Goal: Transaction & Acquisition: Purchase product/service

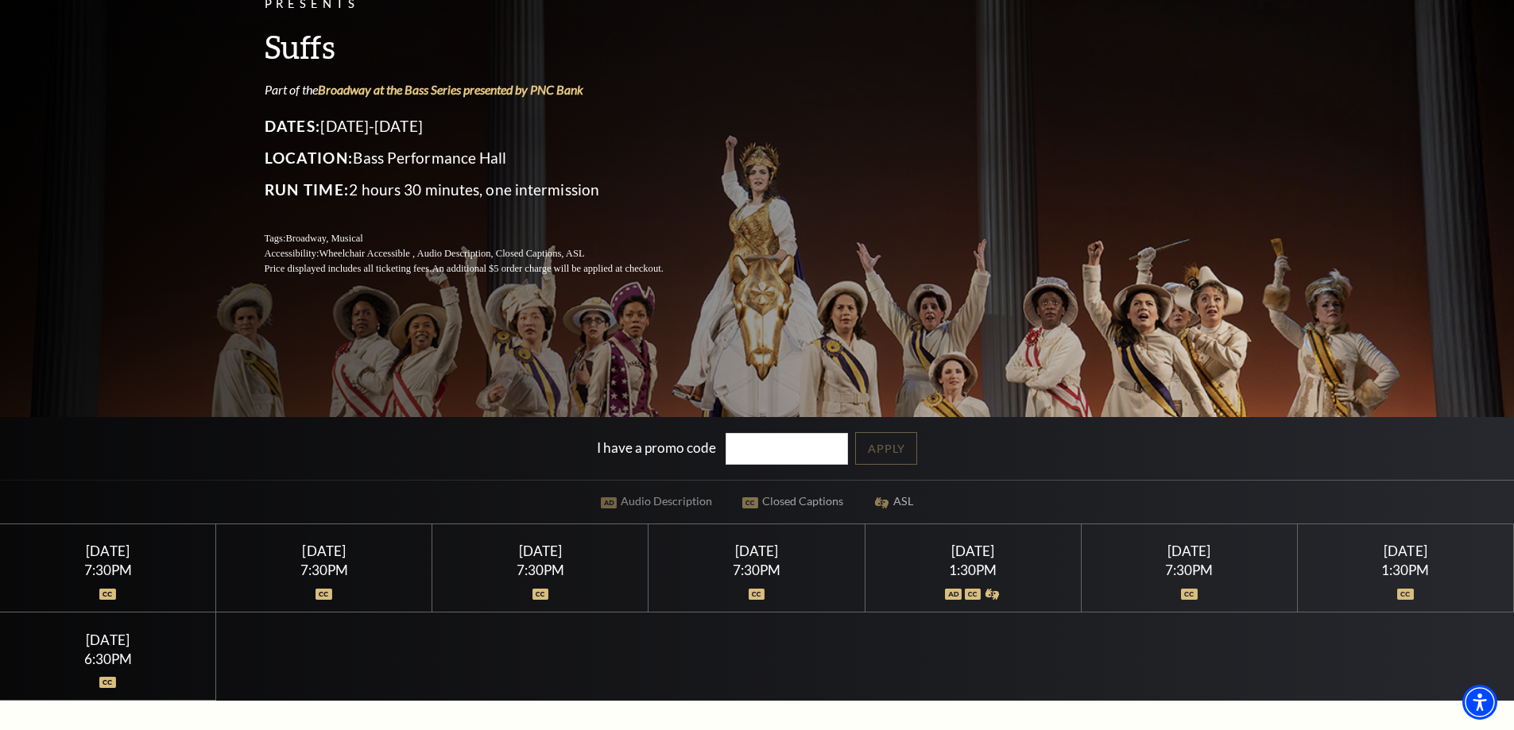
scroll to position [318, 0]
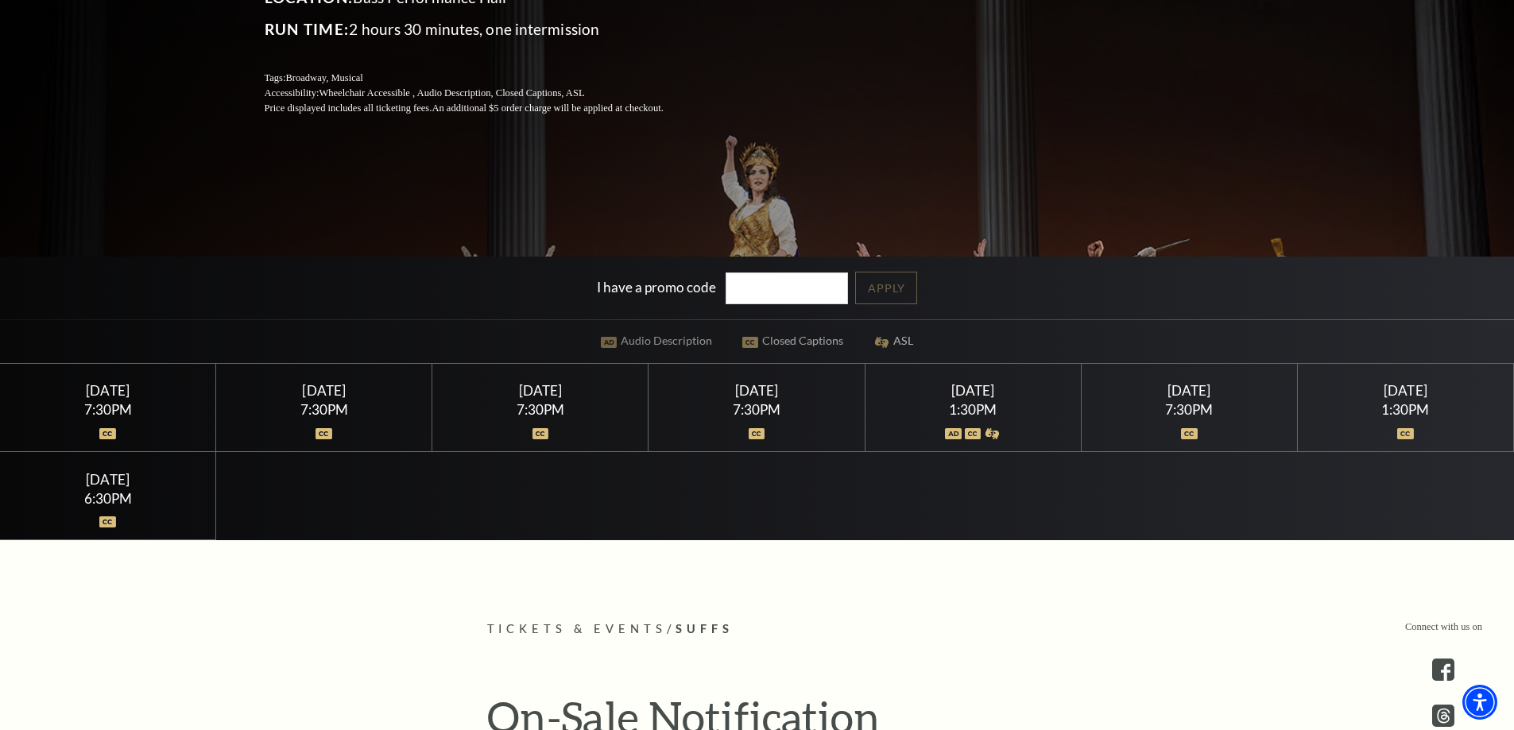
click at [757, 437] on img at bounding box center [757, 433] width 17 height 11
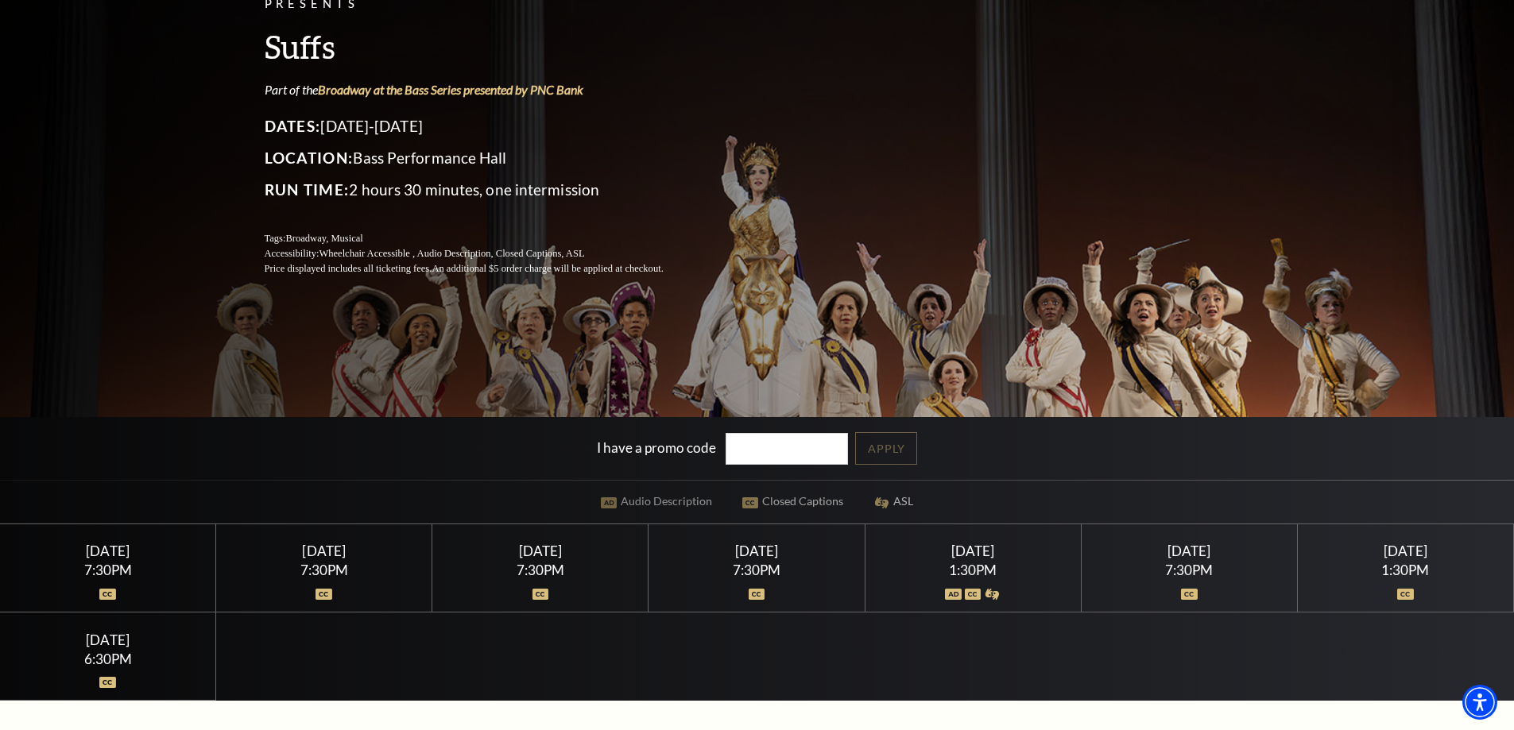
scroll to position [159, 0]
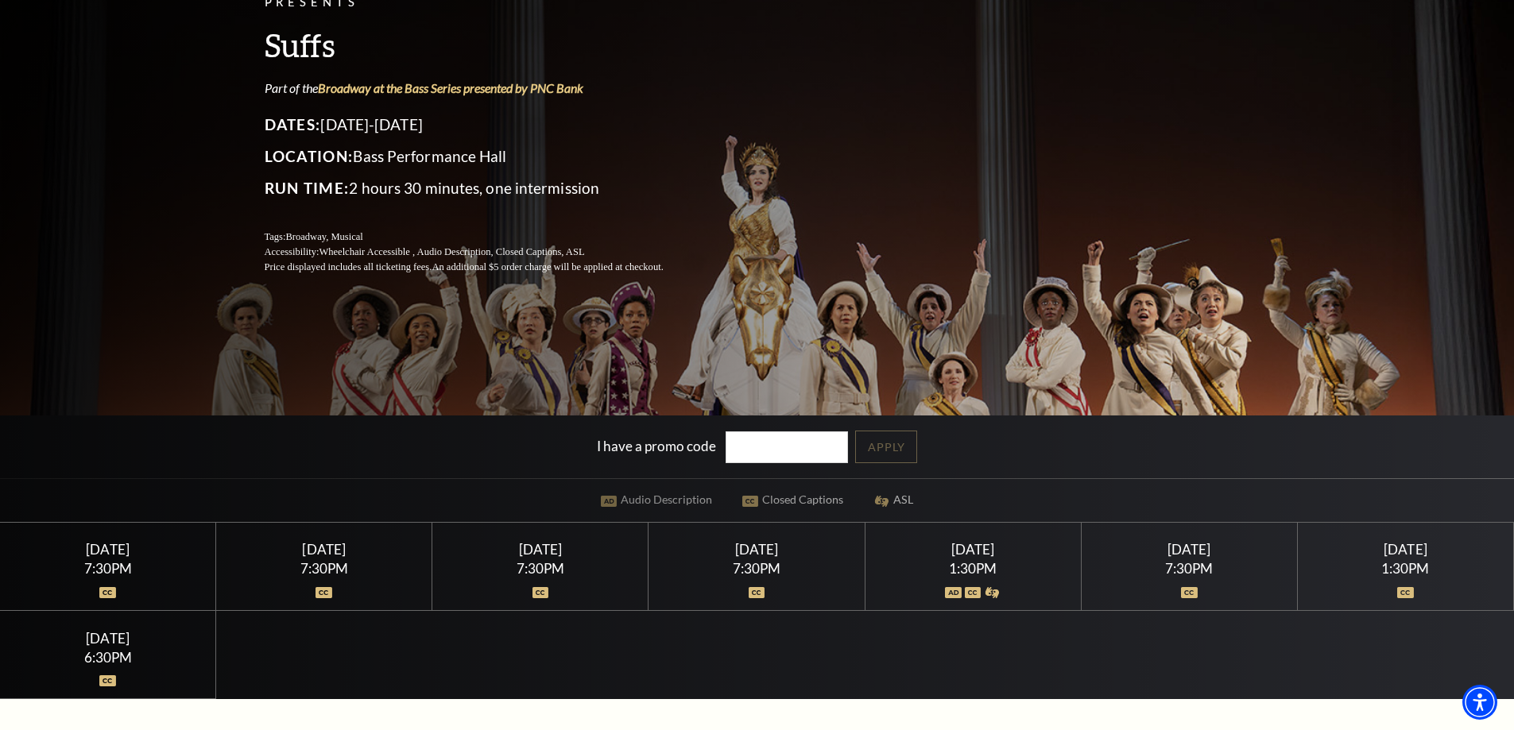
click at [909, 175] on div "Performing Arts Fort Worth Presents Suffs Part of the Broadway at the Bass Seri…" at bounding box center [757, 124] width 1017 height 334
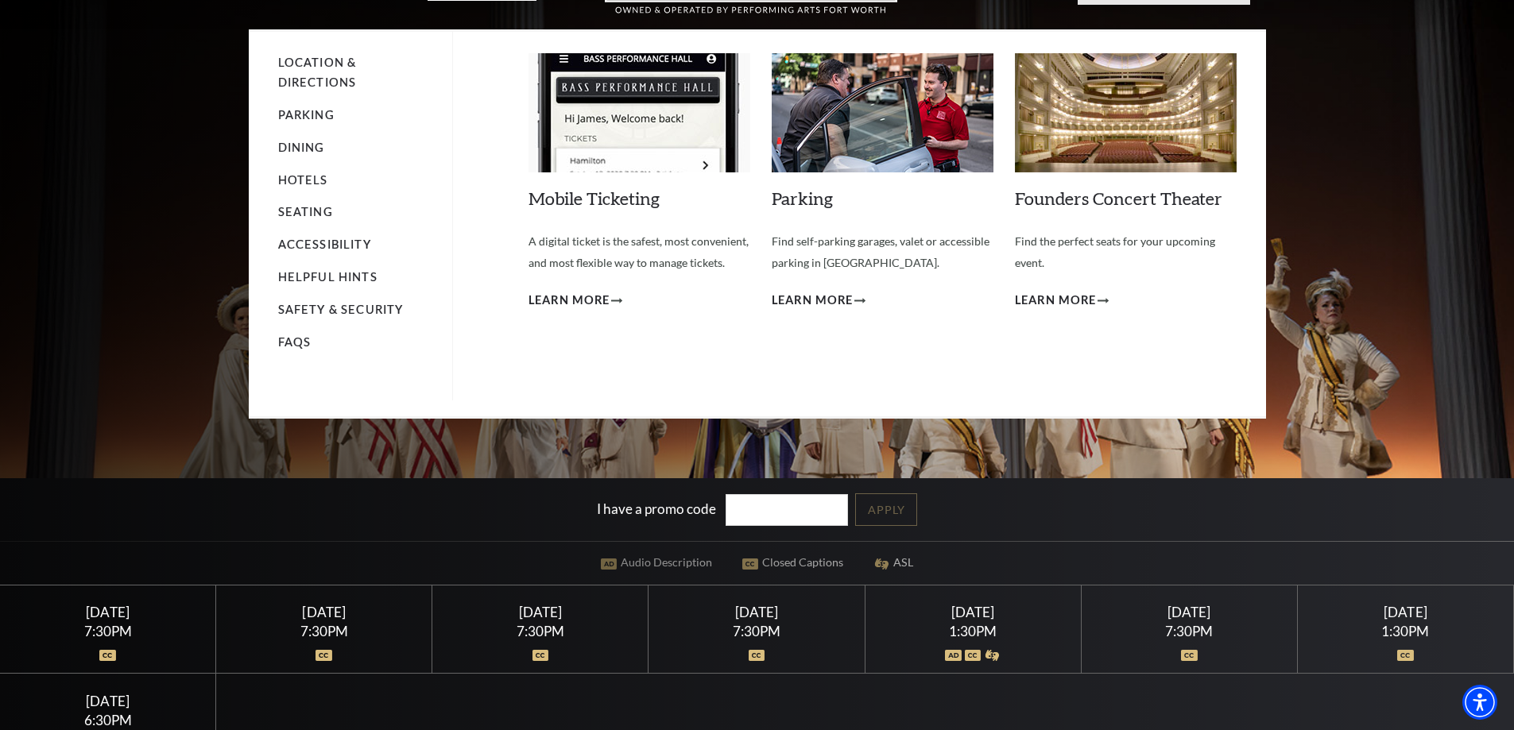
scroll to position [0, 0]
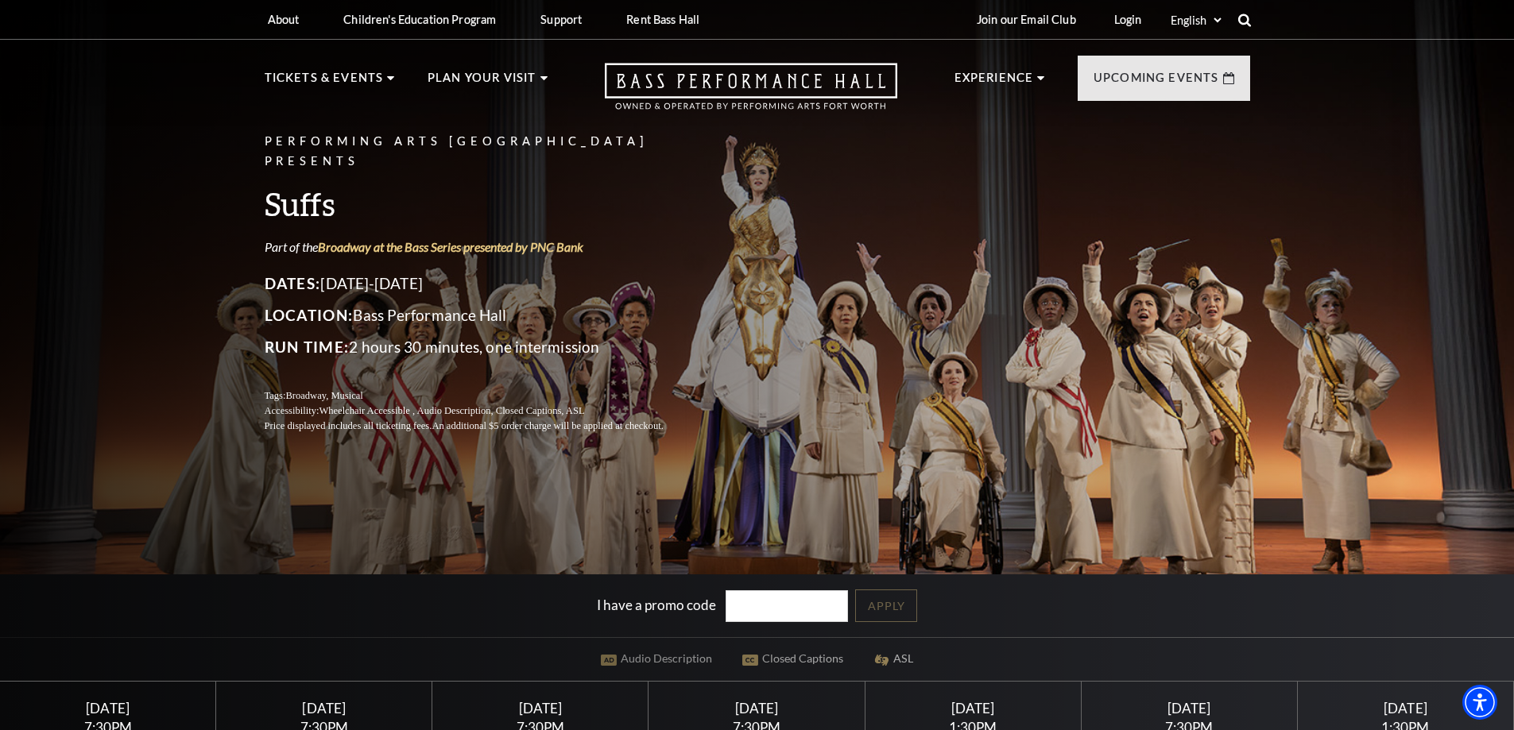
click at [1249, 21] on icon at bounding box center [1244, 20] width 14 height 14
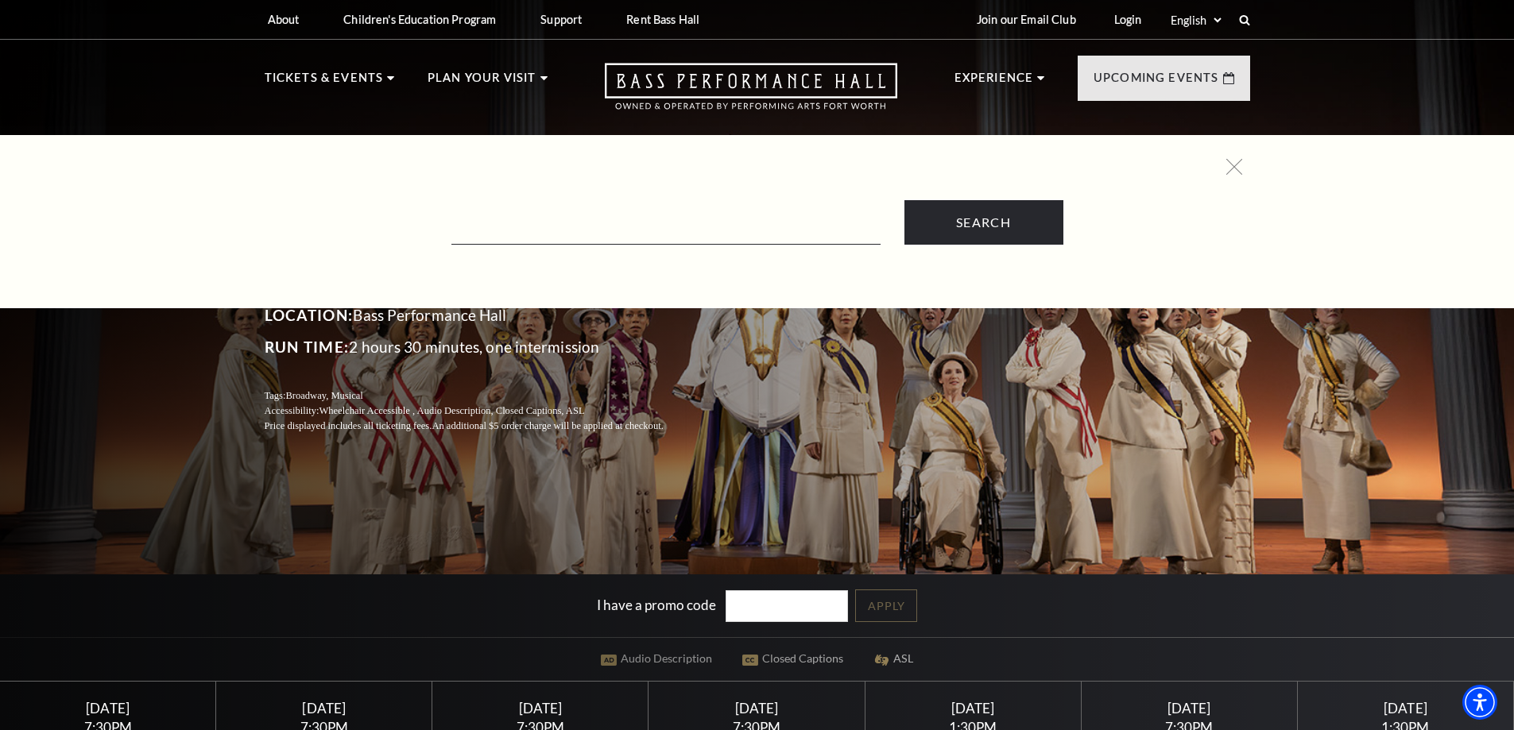
click at [578, 207] on form "Search" at bounding box center [758, 222] width 970 height 45
click at [547, 218] on input "Text field" at bounding box center [665, 228] width 429 height 33
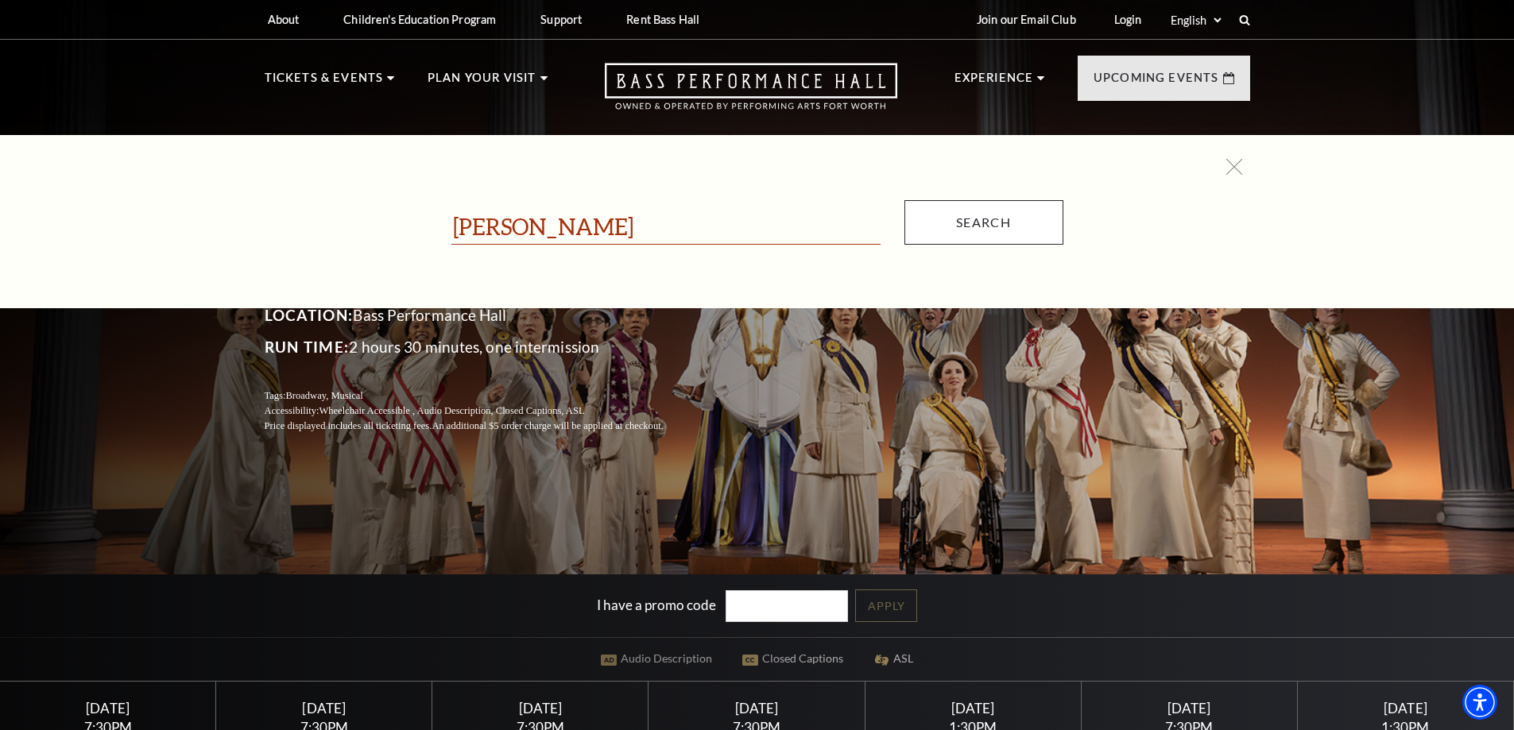
type input "[PERSON_NAME]"
click at [962, 227] on input "Search" at bounding box center [983, 222] width 159 height 45
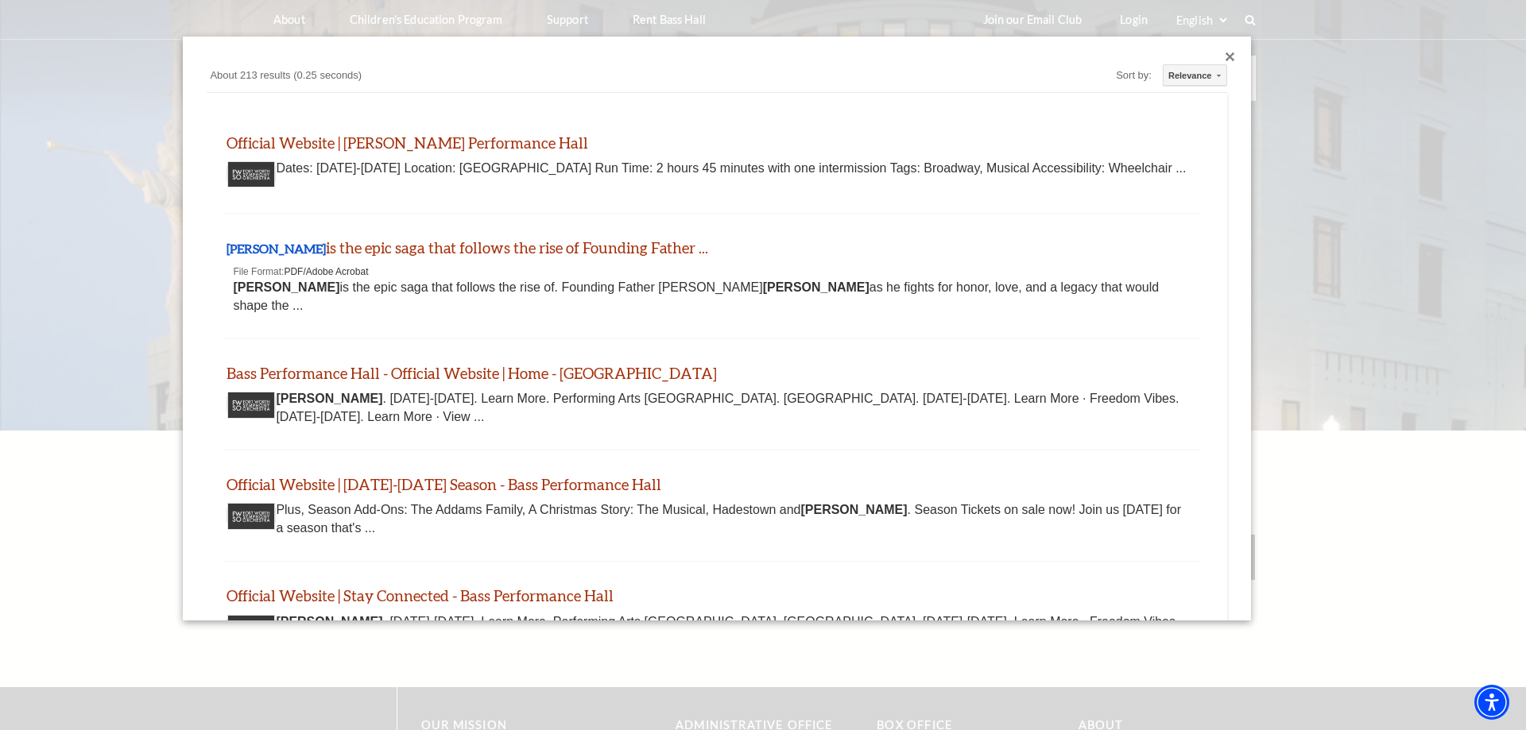
click at [1226, 54] on div at bounding box center [1231, 57] width 10 height 10
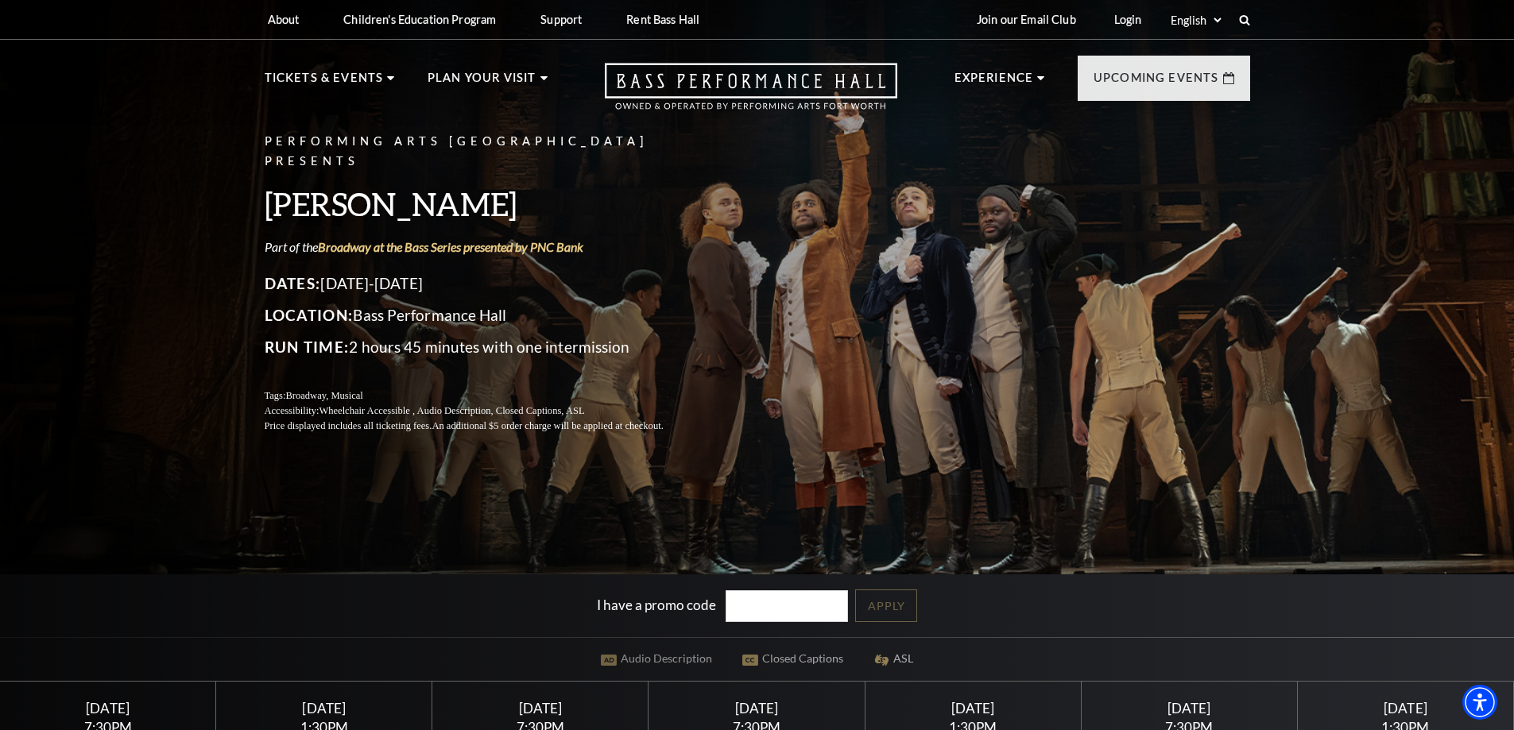
click at [1315, 177] on div "Performing Arts Fort Worth Presents Hamilton Part of the Broadway at the Bass S…" at bounding box center [757, 468] width 1514 height 957
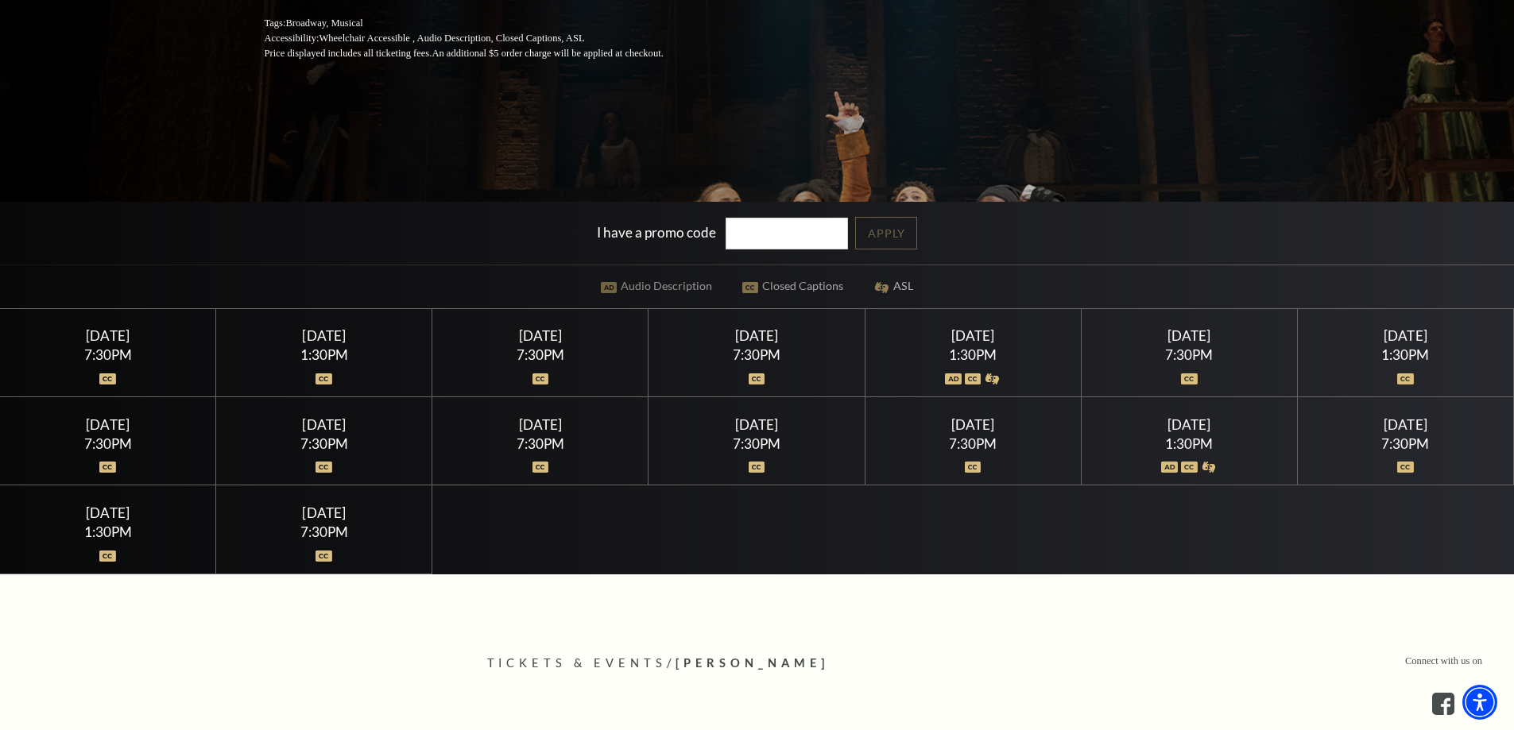
scroll to position [477, 0]
